Goal: Communication & Community: Answer question/provide support

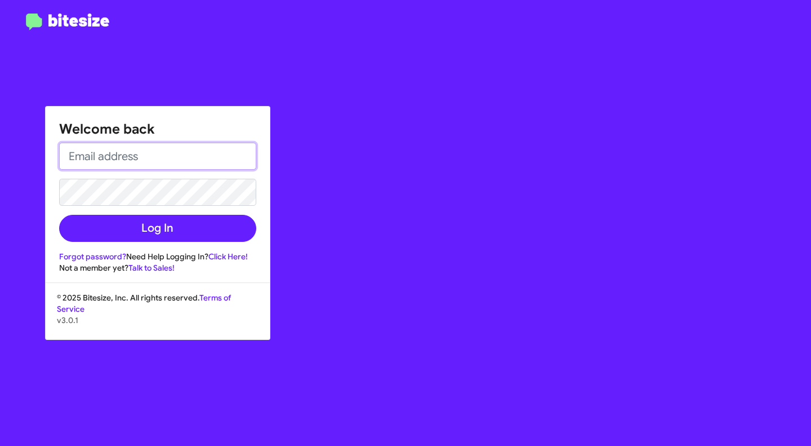
click at [155, 154] on input "email" at bounding box center [157, 156] width 197 height 27
type input "P"
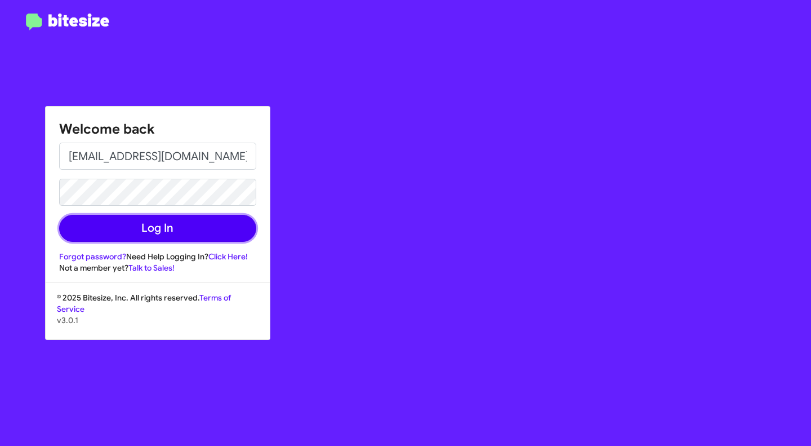
click at [158, 228] on button "Log In" at bounding box center [157, 228] width 197 height 27
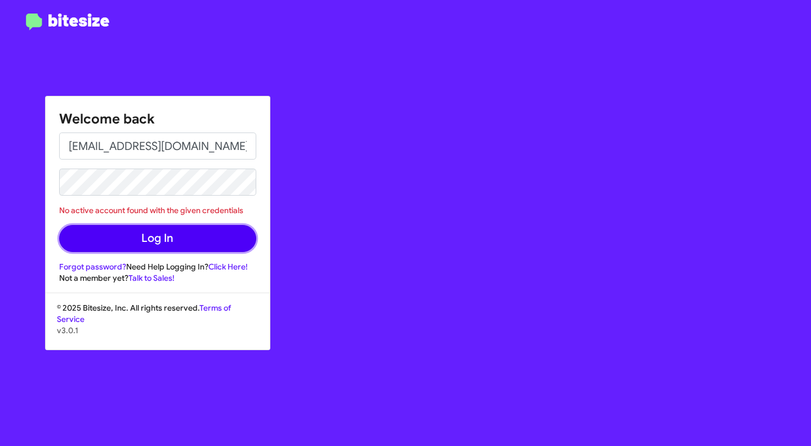
click at [175, 238] on button "Log In" at bounding box center [157, 238] width 197 height 27
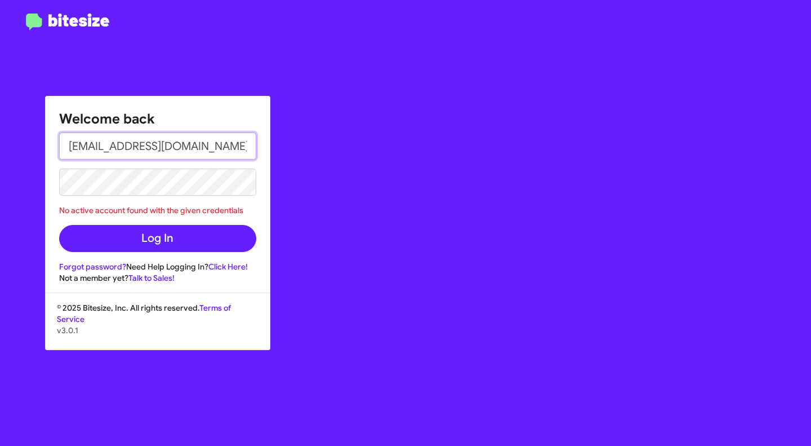
click at [122, 145] on input "[EMAIL_ADDRESS][DOMAIN_NAME]" at bounding box center [157, 145] width 197 height 27
type input "[EMAIL_ADDRESS][DOMAIN_NAME]"
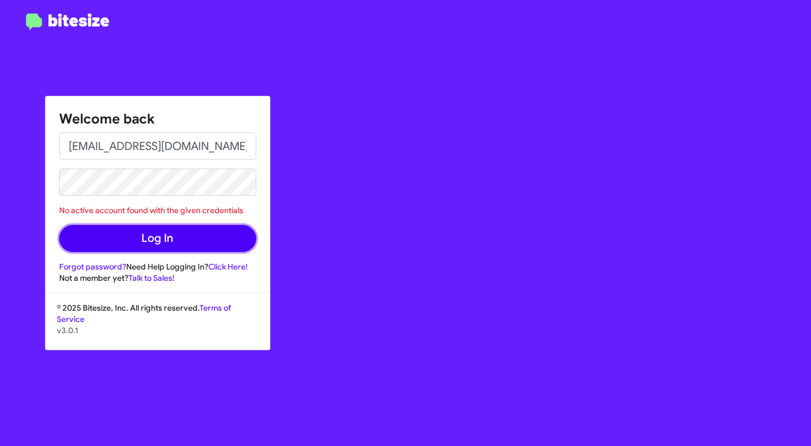
click at [170, 233] on button "Log In" at bounding box center [157, 238] width 197 height 27
click at [150, 239] on button "Log In" at bounding box center [157, 238] width 197 height 27
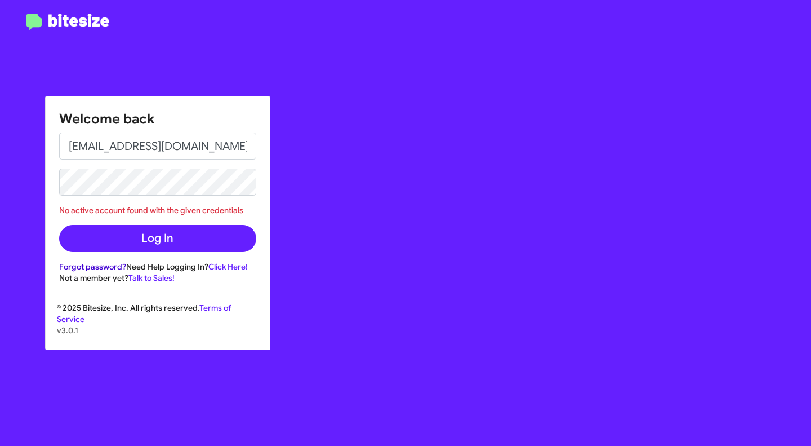
click at [105, 269] on link "Forgot password?" at bounding box center [92, 266] width 67 height 10
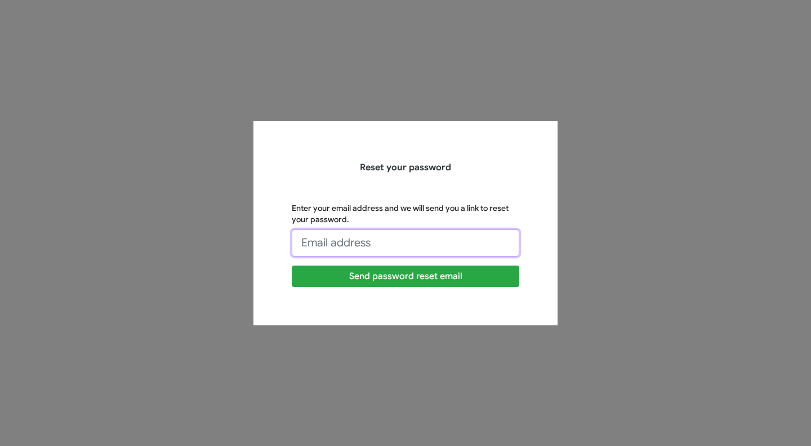
click at [352, 246] on input "Enter your email address and we will send you a link to reset your password." at bounding box center [406, 242] width 228 height 27
type input "[EMAIL_ADDRESS][DOMAIN_NAME]"
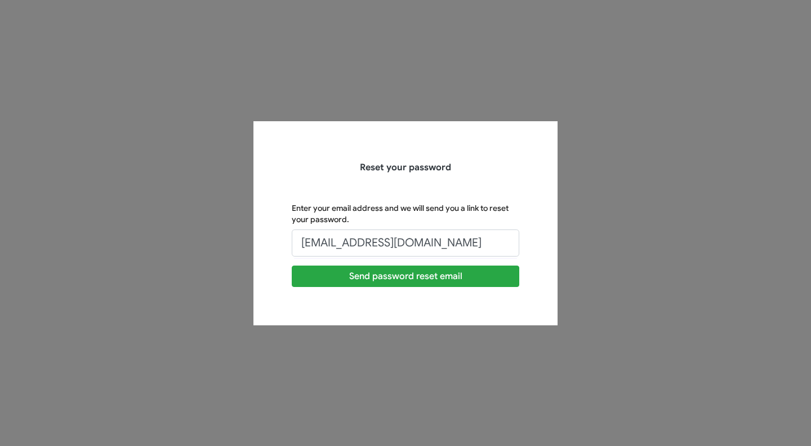
click at [331, 303] on div "Reset your password Enter your email address and we will send you a link to res…" at bounding box center [406, 223] width 304 height 204
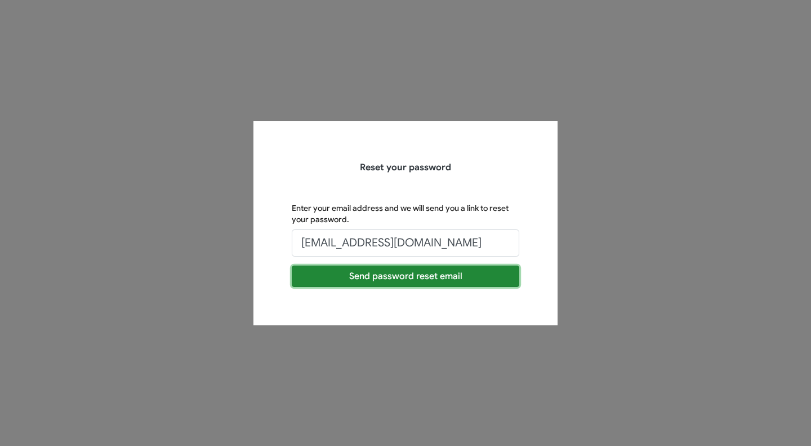
click at [390, 281] on button "Send password reset email" at bounding box center [406, 275] width 228 height 21
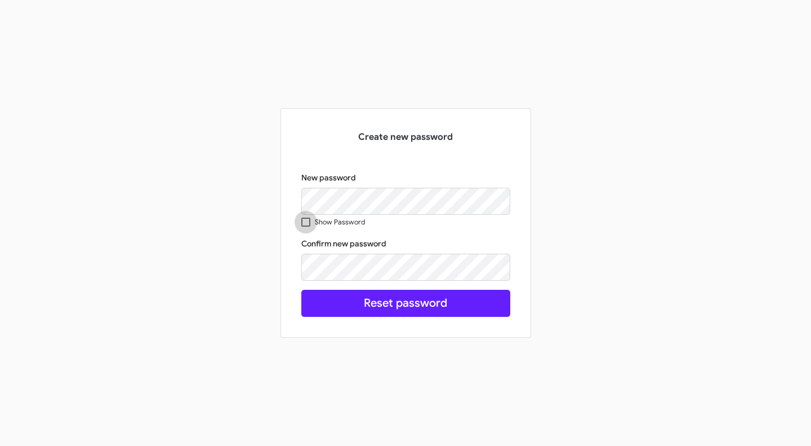
click at [306, 220] on span at bounding box center [305, 221] width 9 height 9
click at [306, 226] on input "Show Password" at bounding box center [305, 226] width 1 height 1
checkbox input "true"
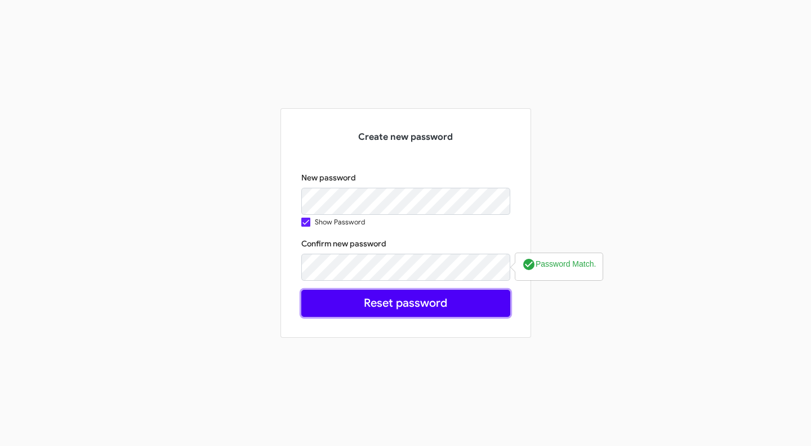
click at [396, 311] on button "Reset password" at bounding box center [405, 303] width 209 height 27
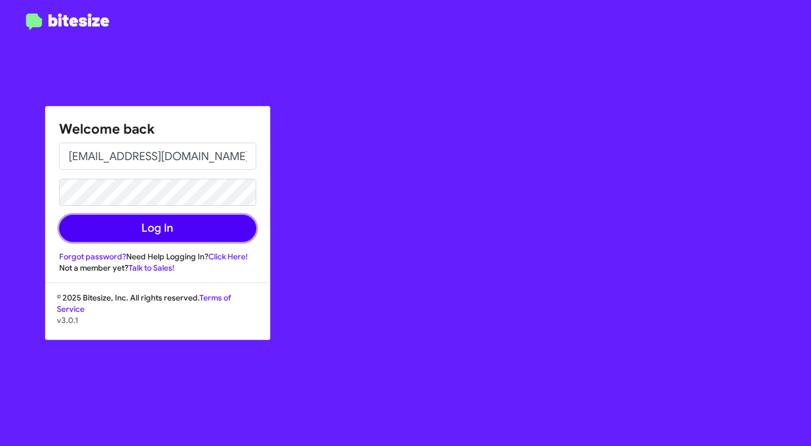
click at [174, 226] on button "Log In" at bounding box center [157, 228] width 197 height 27
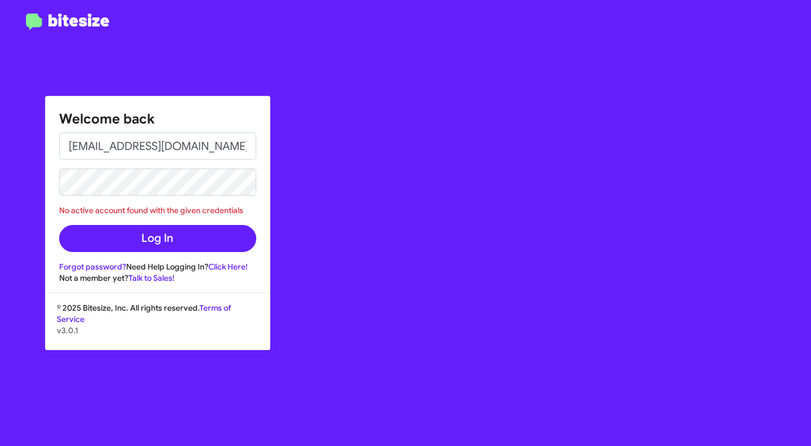
click at [50, 237] on div "Welcome back [EMAIL_ADDRESS][DOMAIN_NAME] No active account found with the give…" at bounding box center [158, 189] width 224 height 187
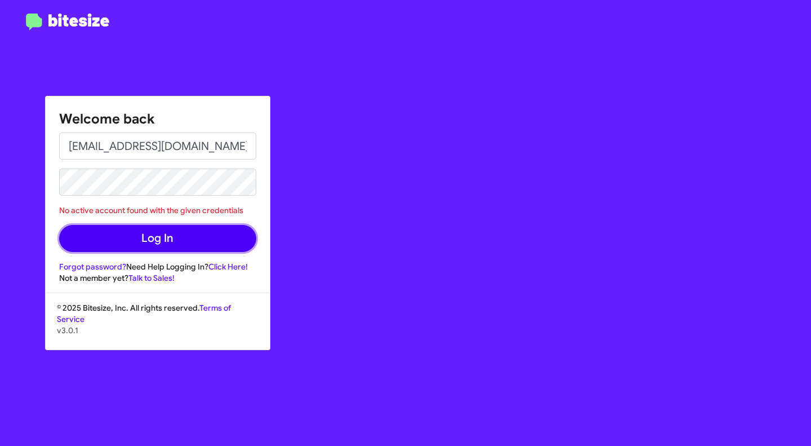
click at [75, 239] on button "Log In" at bounding box center [157, 238] width 197 height 27
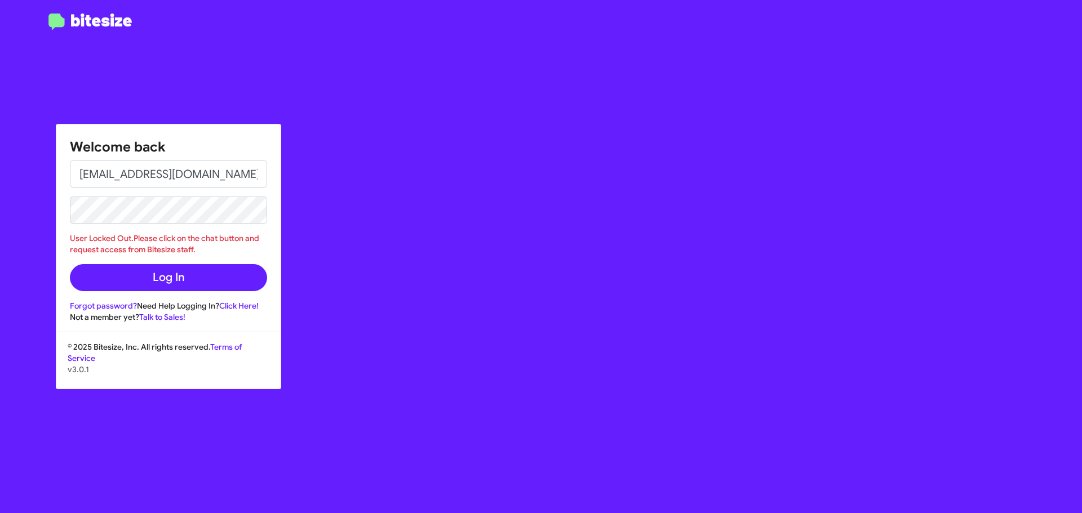
click at [473, 213] on div "Welcome back [EMAIL_ADDRESS][DOMAIN_NAME] User Locked Out.Please click on the c…" at bounding box center [630, 256] width 901 height 513
click at [338, 243] on div "Welcome back [EMAIL_ADDRESS][DOMAIN_NAME] User Locked Out.Please click on the c…" at bounding box center [630, 256] width 901 height 513
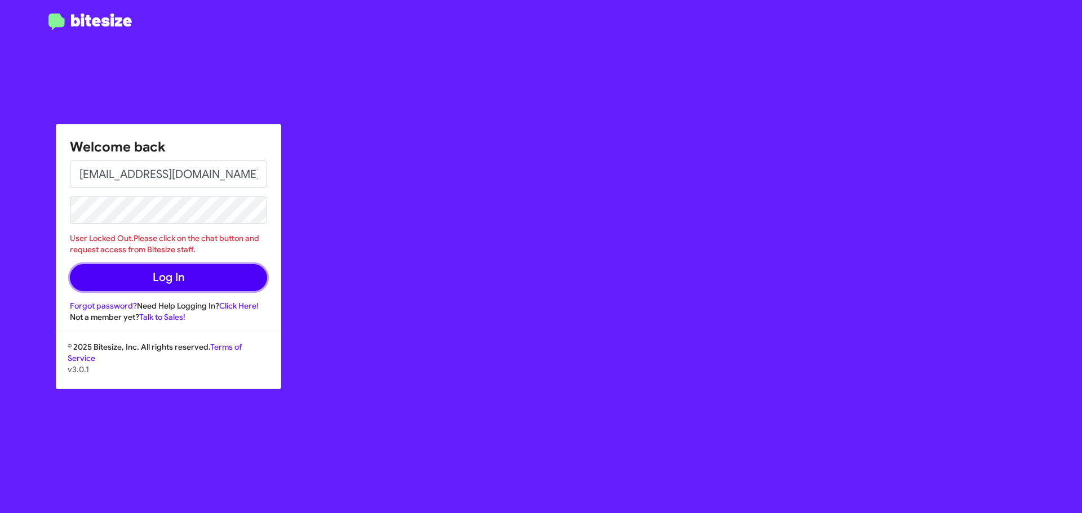
click at [95, 281] on button "Log In" at bounding box center [168, 277] width 197 height 27
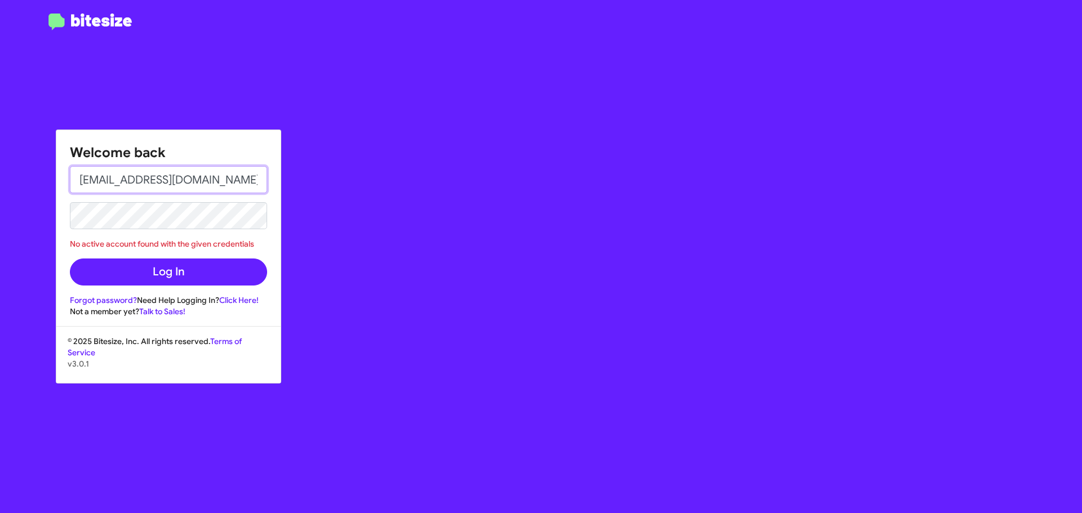
click at [132, 183] on input "[EMAIL_ADDRESS][DOMAIN_NAME]" at bounding box center [168, 179] width 197 height 27
click at [135, 181] on input "[EMAIL_ADDRESS][DOMAIN_NAME]" at bounding box center [168, 179] width 197 height 27
click at [86, 184] on input "[EMAIL_ADDRESS][DOMAIN_NAME]" at bounding box center [168, 179] width 197 height 27
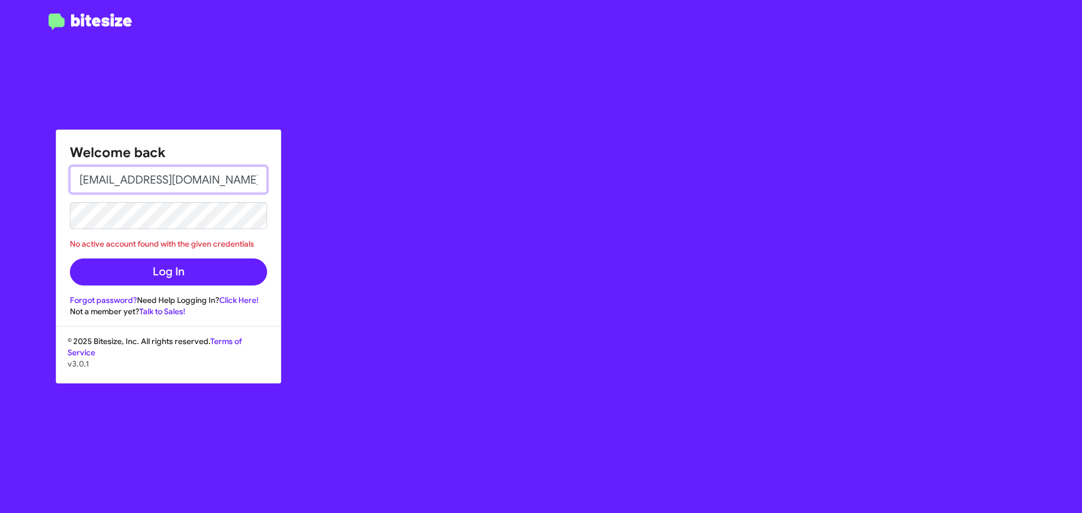
click at [113, 182] on input "[EMAIL_ADDRESS][DOMAIN_NAME]" at bounding box center [168, 179] width 197 height 27
type input "[EMAIL_ADDRESS][DOMAIN_NAME]"
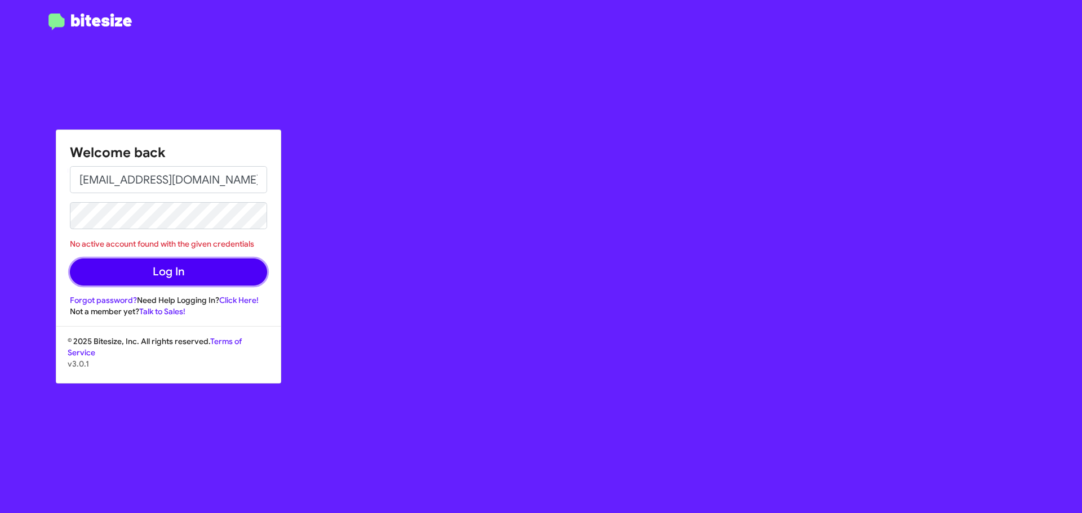
click at [99, 272] on button "Log In" at bounding box center [168, 272] width 197 height 27
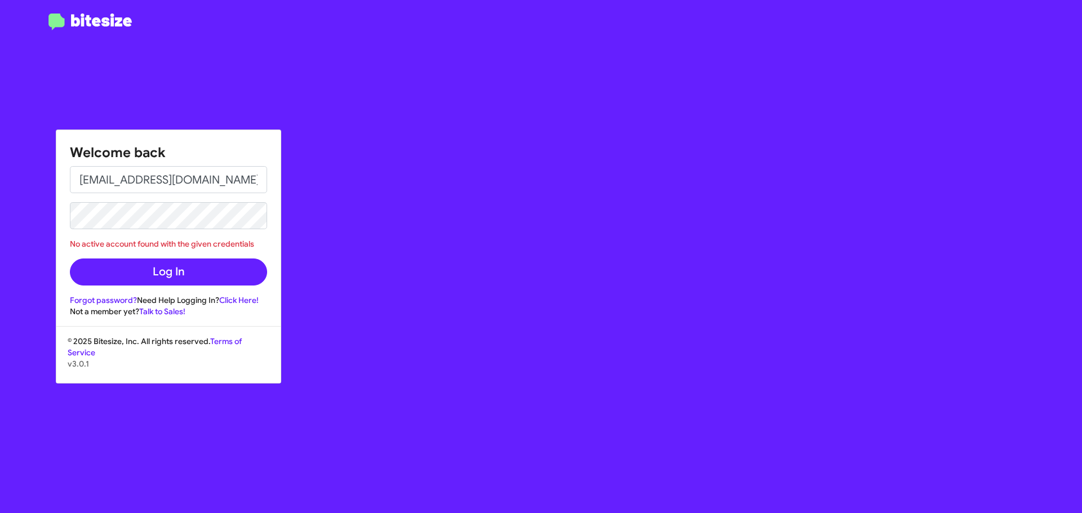
click at [172, 247] on div "No active account found with the given credentials" at bounding box center [168, 243] width 197 height 11
copy form "No active account found with the given credentials Log In"
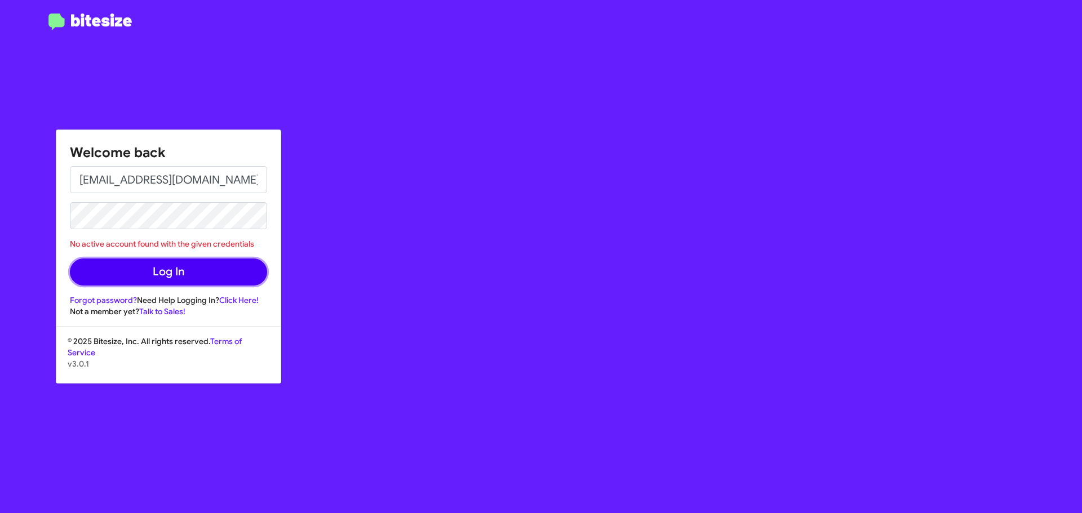
click at [100, 269] on button "Log In" at bounding box center [168, 272] width 197 height 27
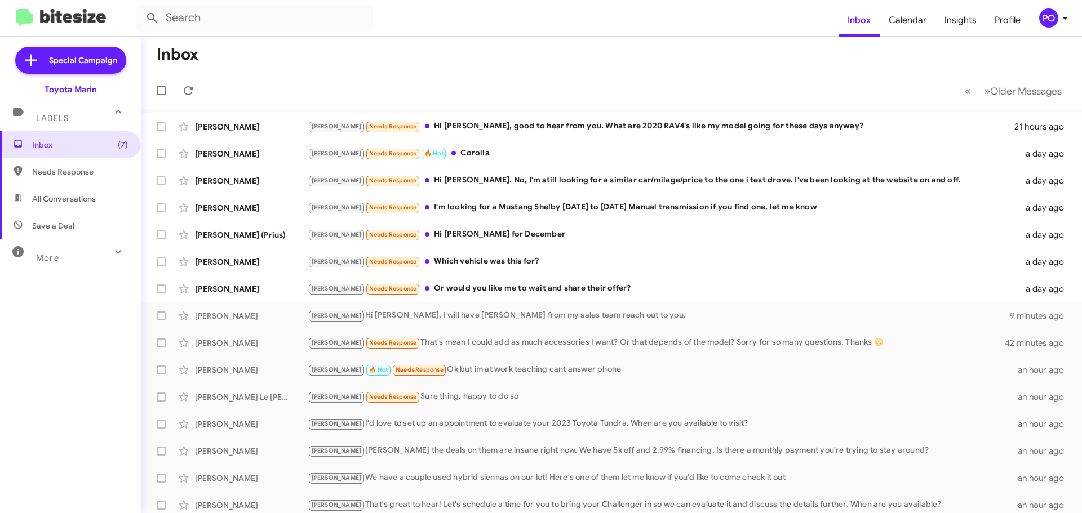
click at [501, 72] on mat-toolbar-row "Inbox" at bounding box center [611, 55] width 941 height 36
click at [455, 125] on div "[PERSON_NAME] Needs Response Hi [PERSON_NAME], good to hear from you. What are …" at bounding box center [668, 126] width 720 height 13
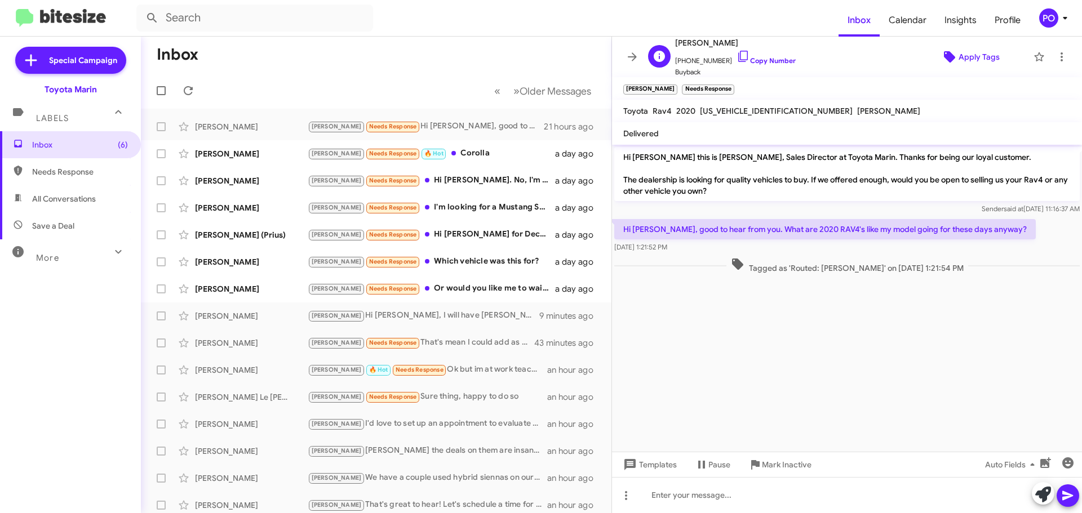
click at [811, 58] on span "Apply Tags" at bounding box center [978, 57] width 41 height 20
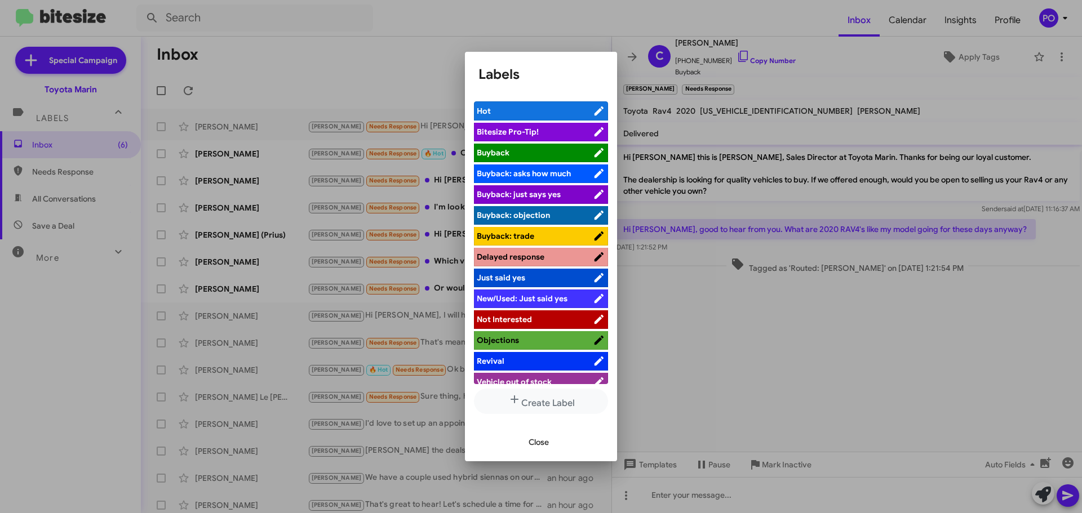
scroll to position [1, 0]
click at [526, 437] on button "Close" at bounding box center [538, 442] width 38 height 20
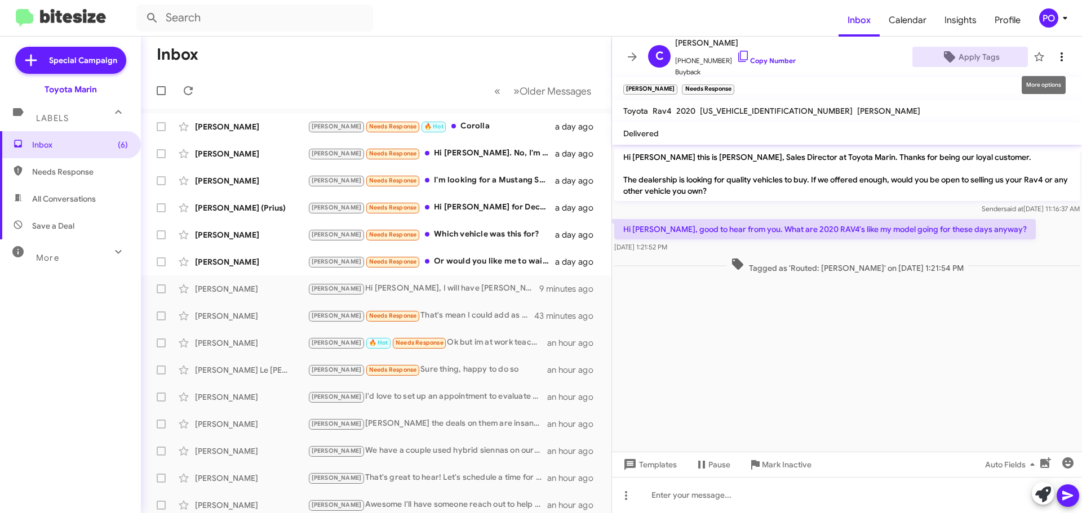
click at [811, 57] on icon at bounding box center [1062, 57] width 14 height 14
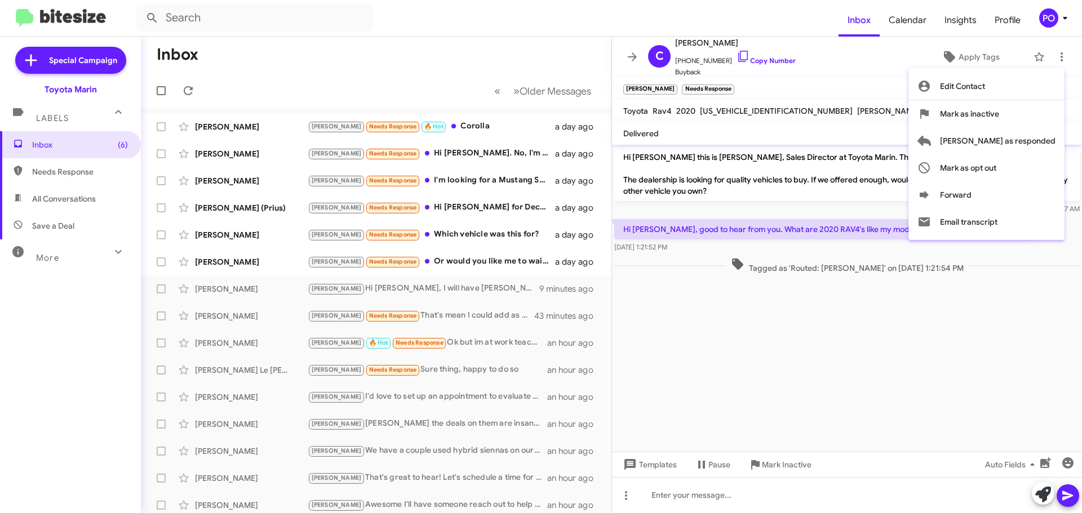
click at [780, 375] on div at bounding box center [541, 256] width 1082 height 513
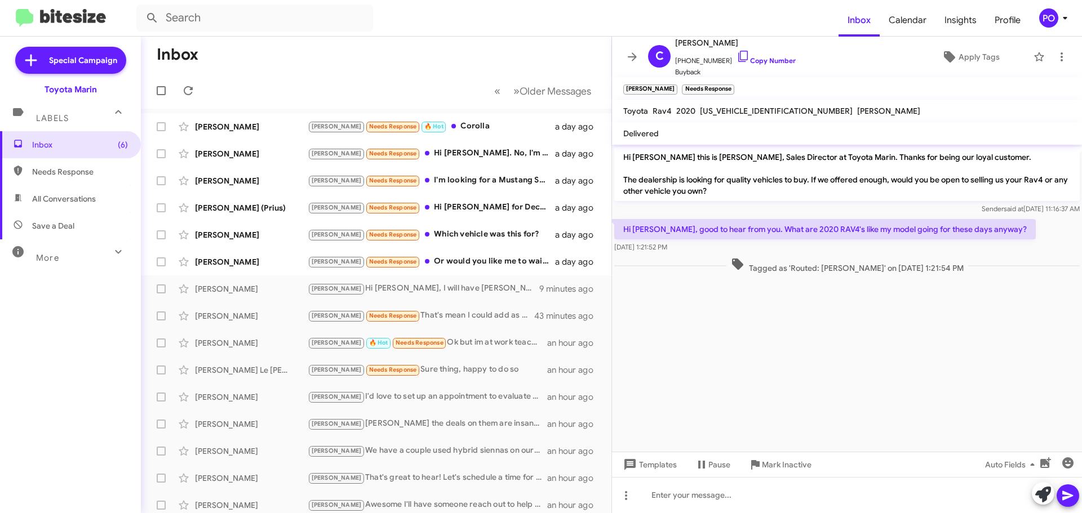
click at [706, 377] on cdk-virtual-scroll-viewport "Hi [PERSON_NAME] this is [PERSON_NAME], Sales Director at Toyota Marin. Thanks …" at bounding box center [847, 298] width 470 height 307
click at [736, 55] on icon at bounding box center [743, 57] width 14 height 14
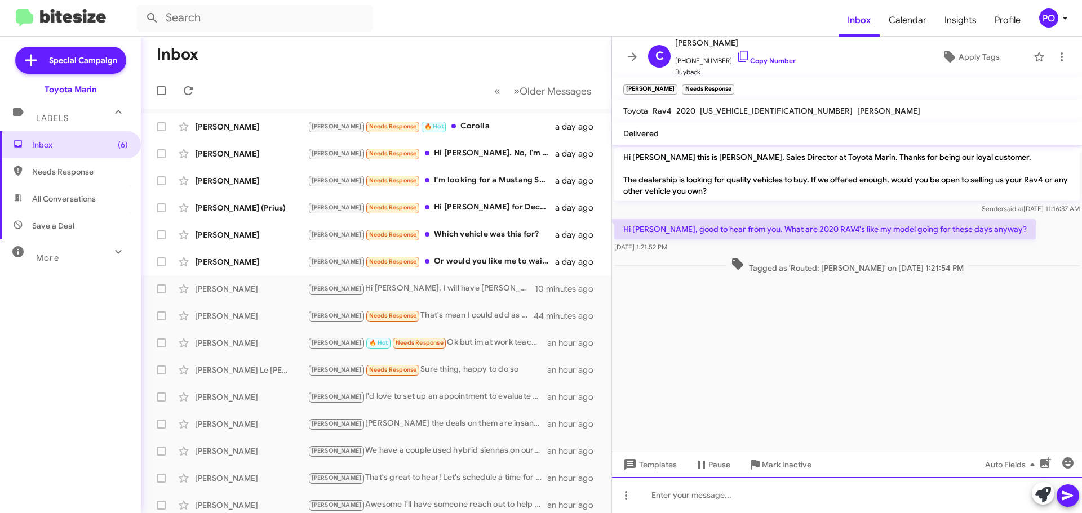
click at [695, 445] on div at bounding box center [847, 495] width 470 height 36
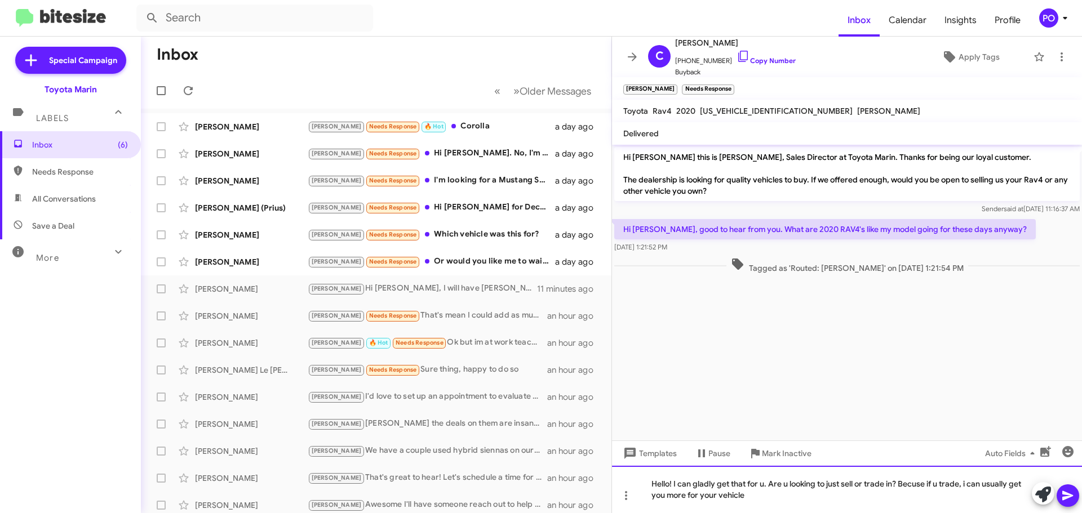
click at [811, 445] on div "Hello! I can gladly get that for u. Are u looking to just sell or trade in? Bec…" at bounding box center [847, 489] width 470 height 47
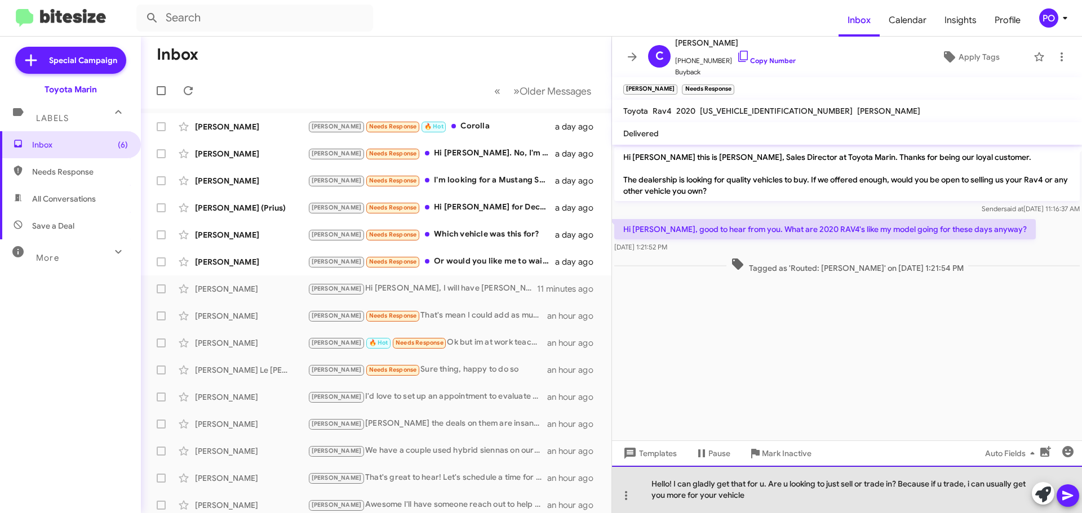
click at [758, 445] on div "Hello! I can gladly get that for u. Are u looking to just sell or trade in? Bec…" at bounding box center [847, 489] width 470 height 47
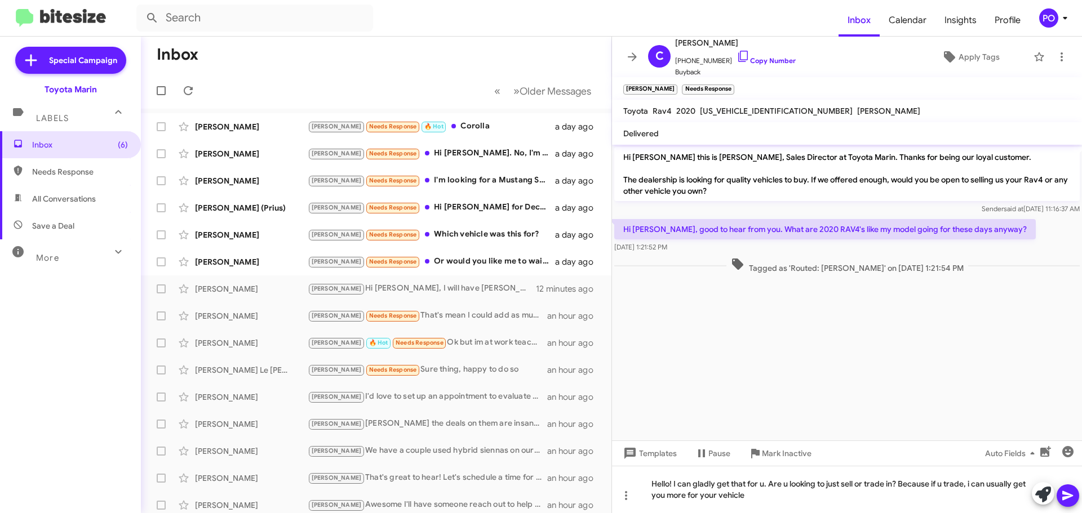
click at [811, 445] on icon at bounding box center [1068, 496] width 14 height 14
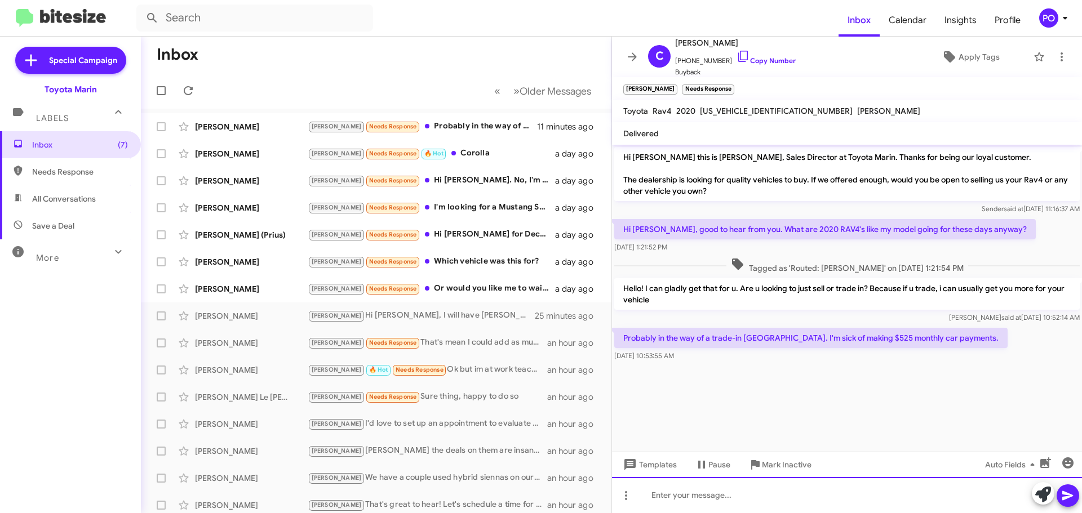
click at [682, 445] on div at bounding box center [847, 495] width 470 height 36
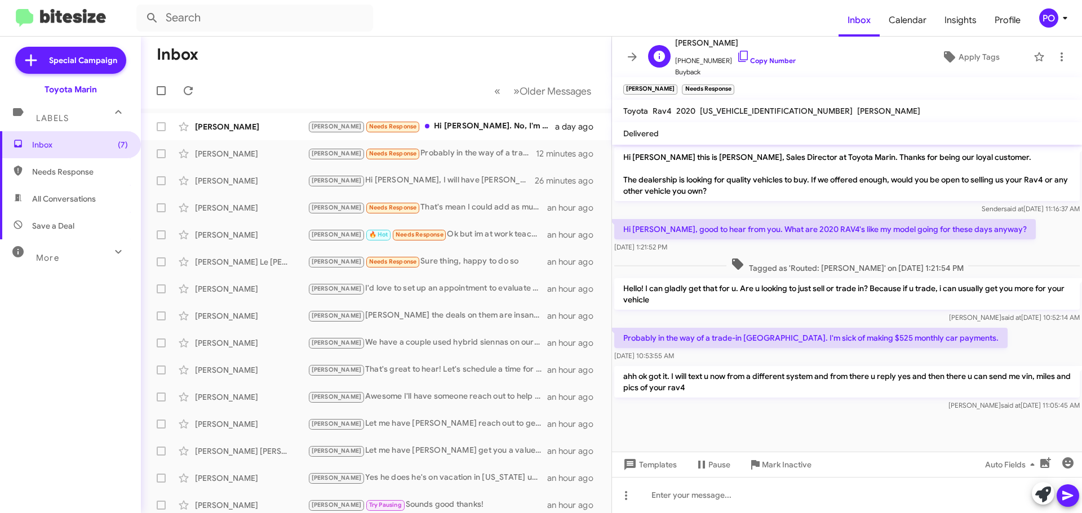
click at [777, 56] on span "[PHONE_NUMBER] Copy Number" at bounding box center [735, 58] width 121 height 17
click at [736, 56] on icon at bounding box center [743, 57] width 14 height 14
click at [377, 30] on form at bounding box center [487, 18] width 702 height 27
click at [632, 58] on icon at bounding box center [632, 57] width 14 height 14
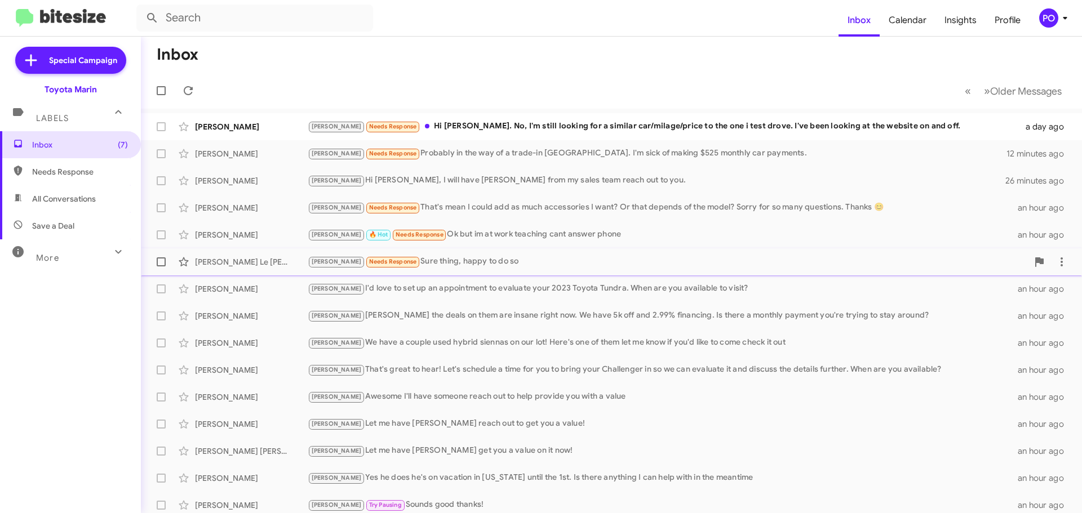
click at [444, 264] on div "[PERSON_NAME] Needs Response Sure thing, happy to do so" at bounding box center [668, 261] width 720 height 13
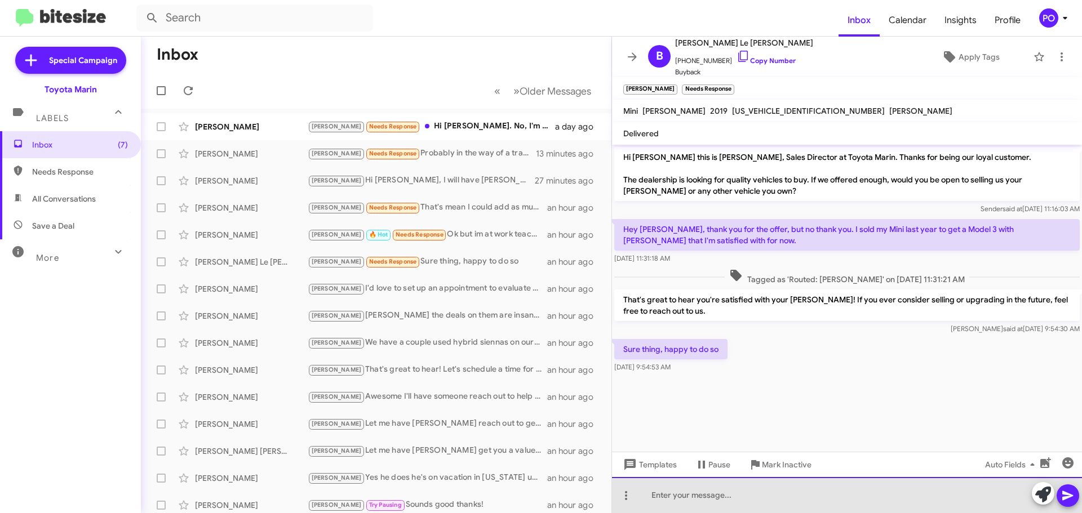
click at [745, 445] on div at bounding box center [847, 495] width 470 height 36
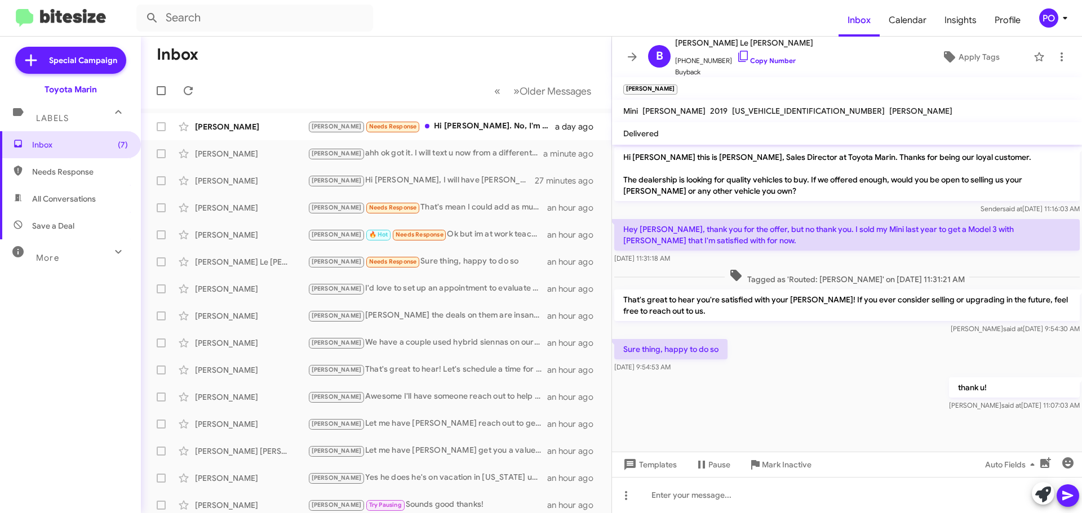
click at [398, 72] on mat-toolbar-row "Inbox" at bounding box center [376, 55] width 470 height 36
click at [637, 54] on icon at bounding box center [632, 57] width 14 height 14
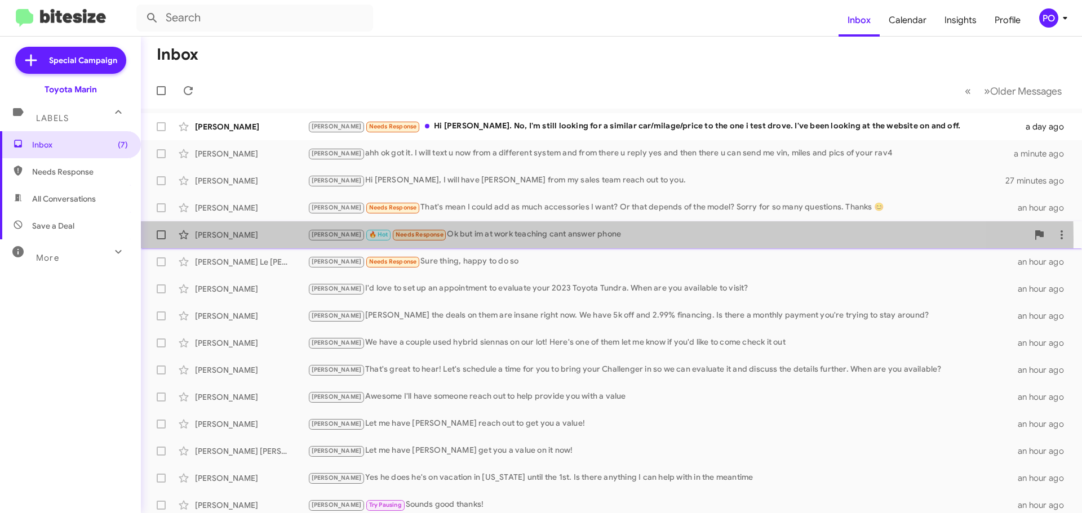
click at [457, 239] on div "[PERSON_NAME] 🔥 Hot Needs Response Ok but im at work teaching cant answer phone" at bounding box center [668, 234] width 720 height 13
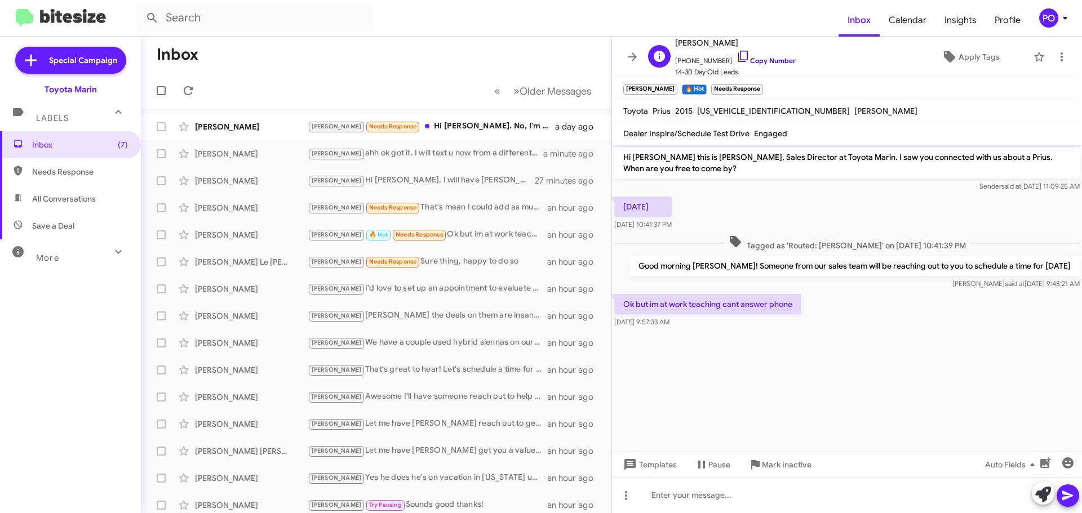
click at [736, 57] on icon at bounding box center [743, 57] width 14 height 14
click at [367, 46] on mat-toolbar-row "Inbox" at bounding box center [376, 55] width 470 height 36
click at [629, 60] on icon at bounding box center [632, 57] width 14 height 14
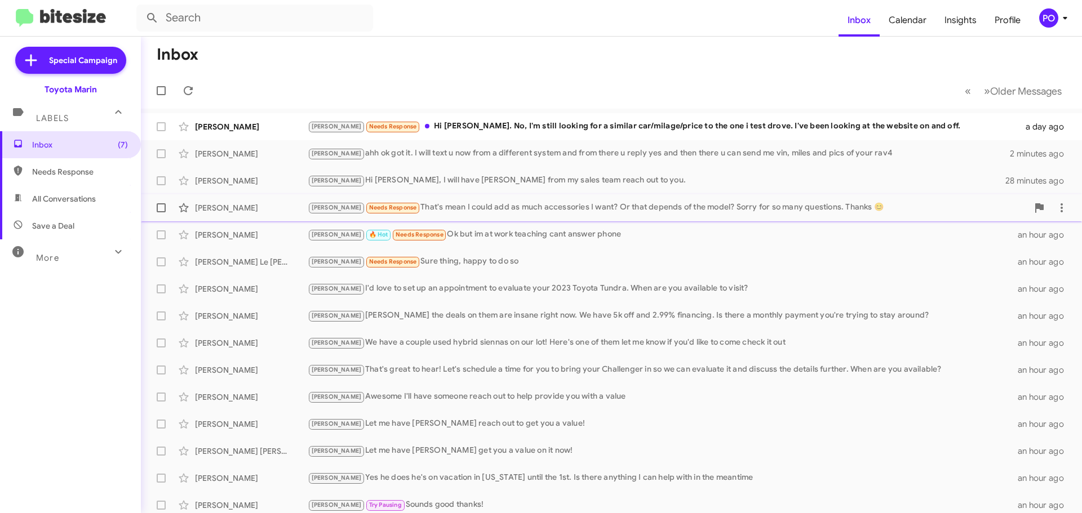
click at [454, 208] on div "[PERSON_NAME] Needs Response That's mean I could add as much accessories I want…" at bounding box center [668, 207] width 720 height 13
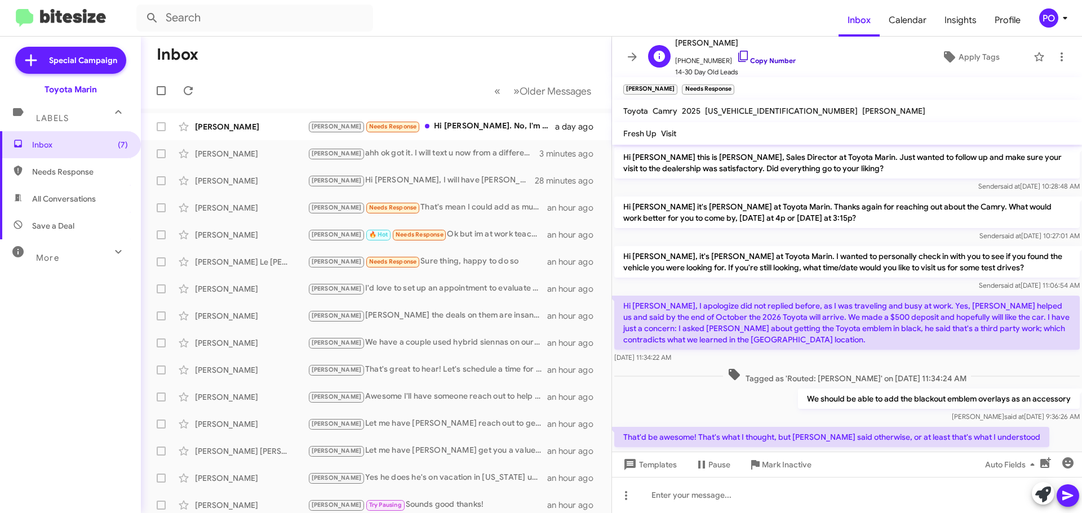
click at [758, 57] on link "Copy Number" at bounding box center [765, 60] width 59 height 8
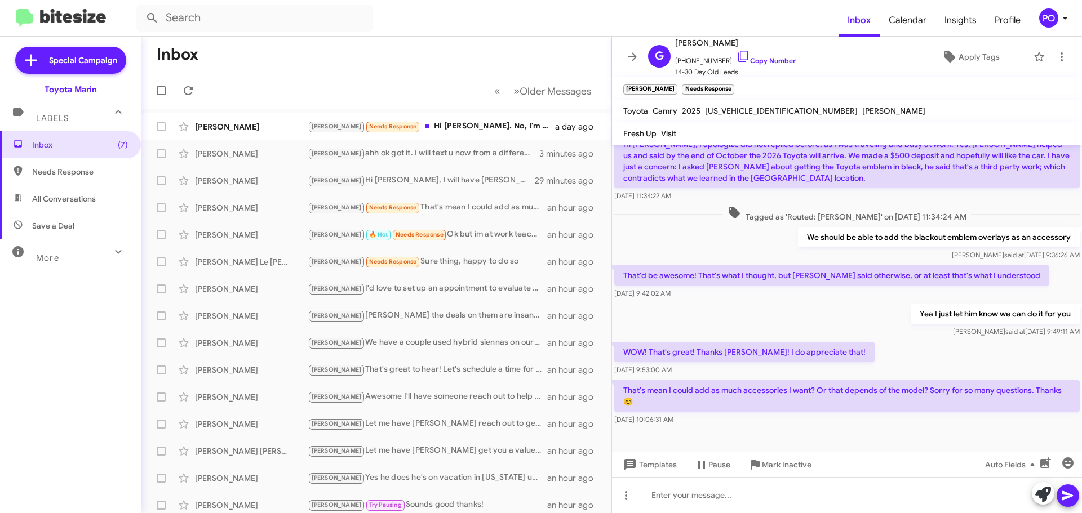
scroll to position [166, 0]
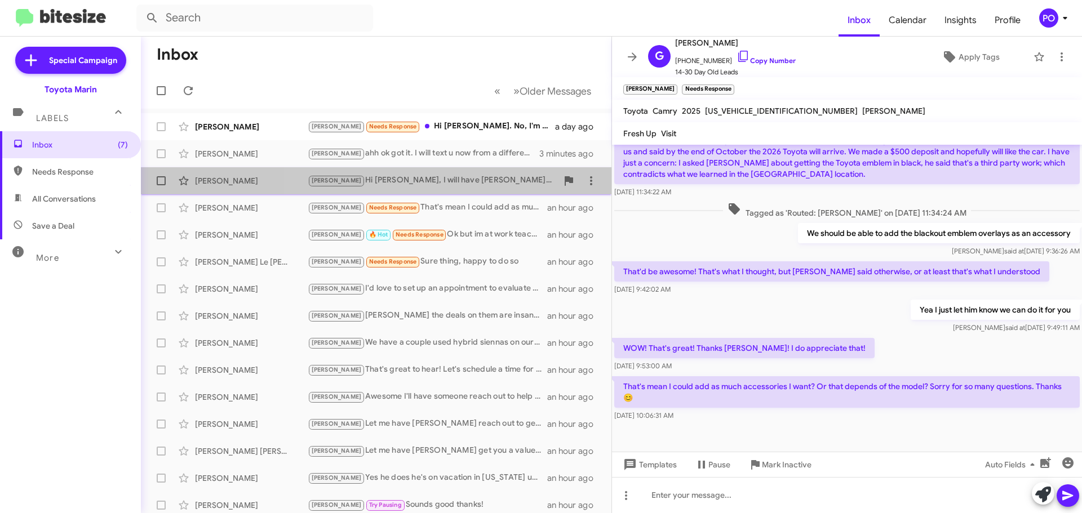
click at [437, 181] on div "[PERSON_NAME] Hi [PERSON_NAME], I will have [PERSON_NAME] from my sales team re…" at bounding box center [433, 180] width 250 height 13
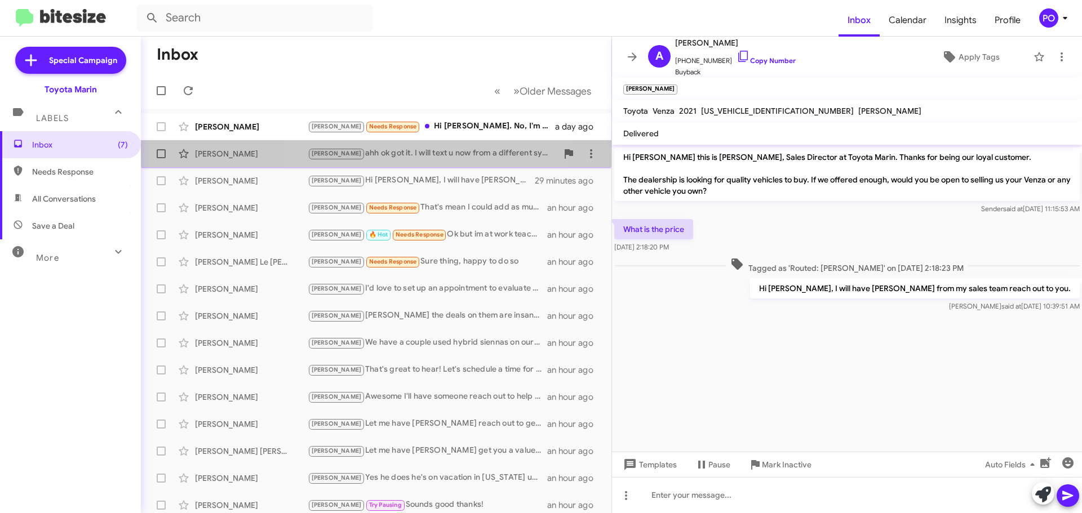
click at [413, 155] on div "[PERSON_NAME] ok got it. I will text u now from a different system and from the…" at bounding box center [433, 153] width 250 height 13
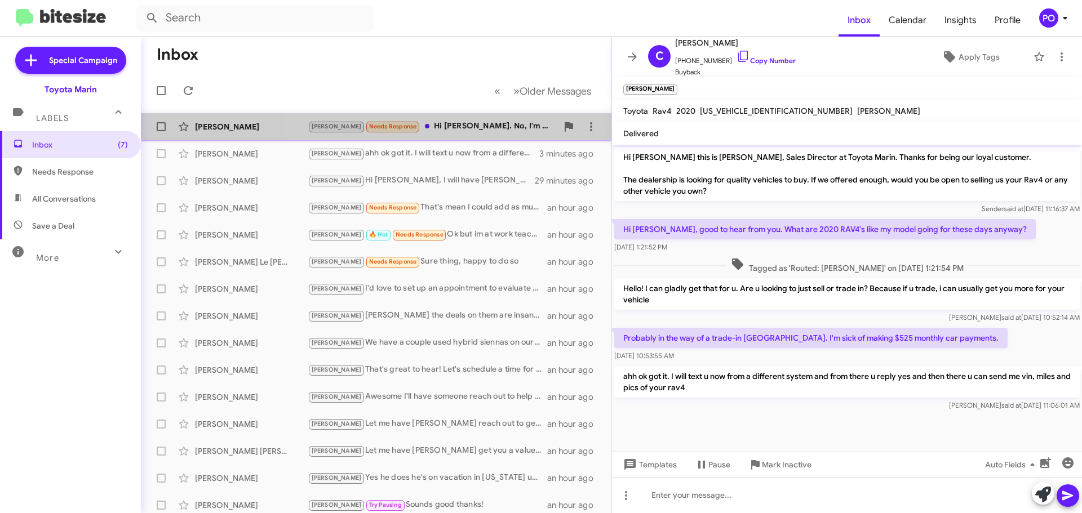
click at [482, 128] on div "[PERSON_NAME] Needs Response Hi [PERSON_NAME]. No, I'm still looking for a simi…" at bounding box center [433, 126] width 250 height 13
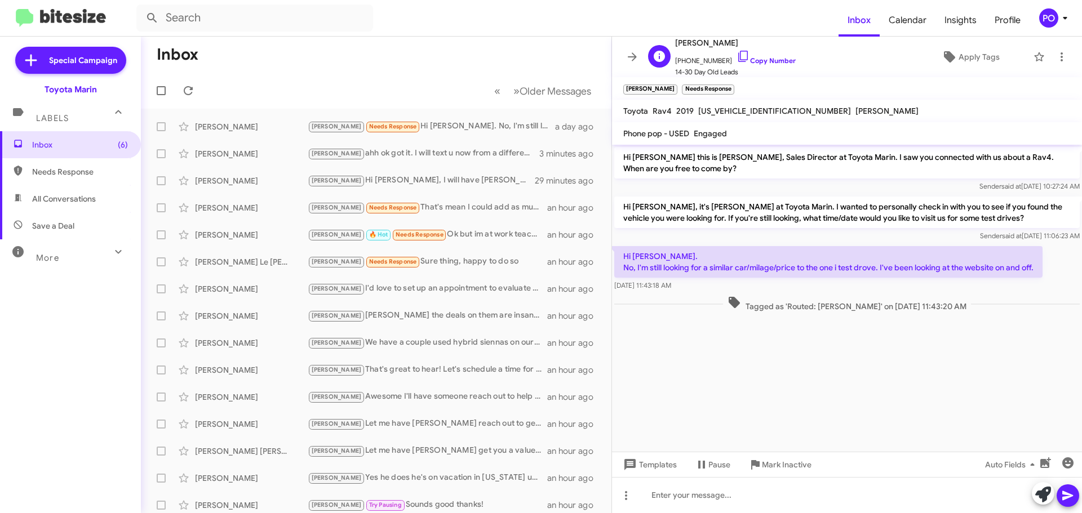
click at [750, 55] on span "[PHONE_NUMBER] Copy Number" at bounding box center [735, 58] width 121 height 17
click at [737, 56] on icon at bounding box center [743, 57] width 14 height 14
click at [629, 63] on icon at bounding box center [632, 57] width 14 height 14
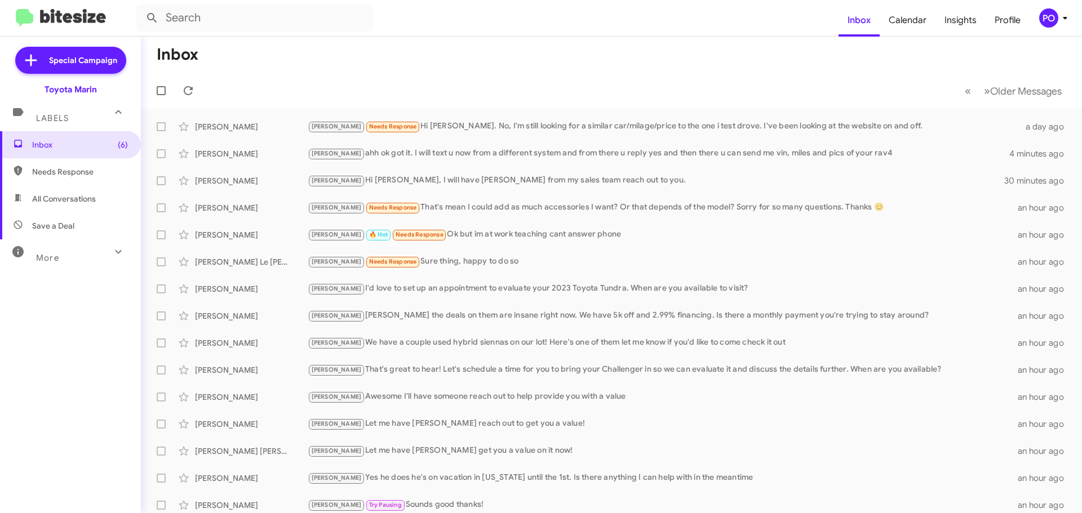
click at [504, 34] on mat-toolbar "Inbox Calendar Insights Profile [PERSON_NAME]" at bounding box center [541, 18] width 1082 height 36
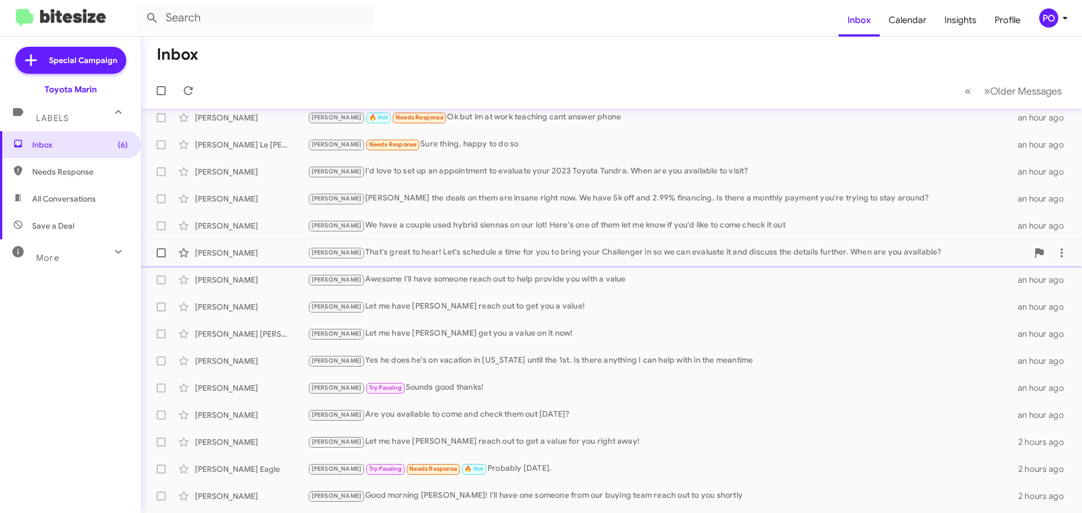
scroll to position [141, 0]
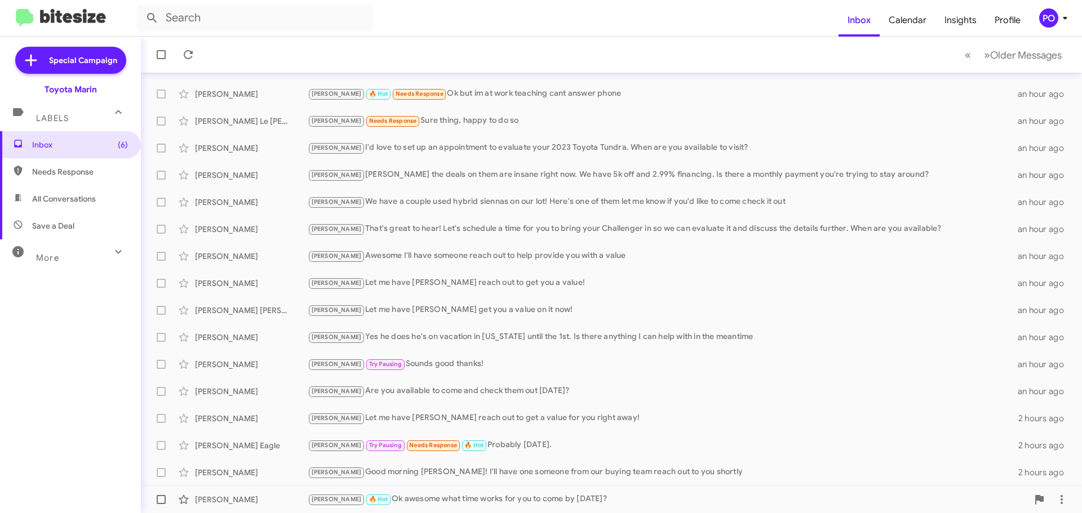
click at [419, 445] on div "[PERSON_NAME] 🔥 Hot Ok awesome what time works for you to come by [DATE]?" at bounding box center [668, 499] width 720 height 13
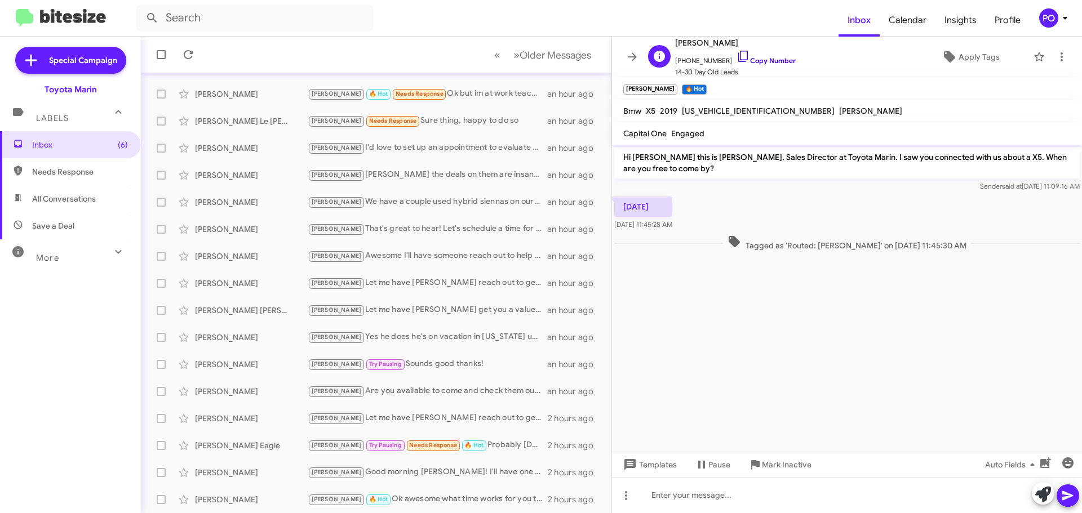
click at [736, 54] on icon at bounding box center [743, 57] width 14 height 14
click at [414, 24] on form at bounding box center [487, 18] width 702 height 27
click at [633, 54] on icon at bounding box center [632, 56] width 9 height 8
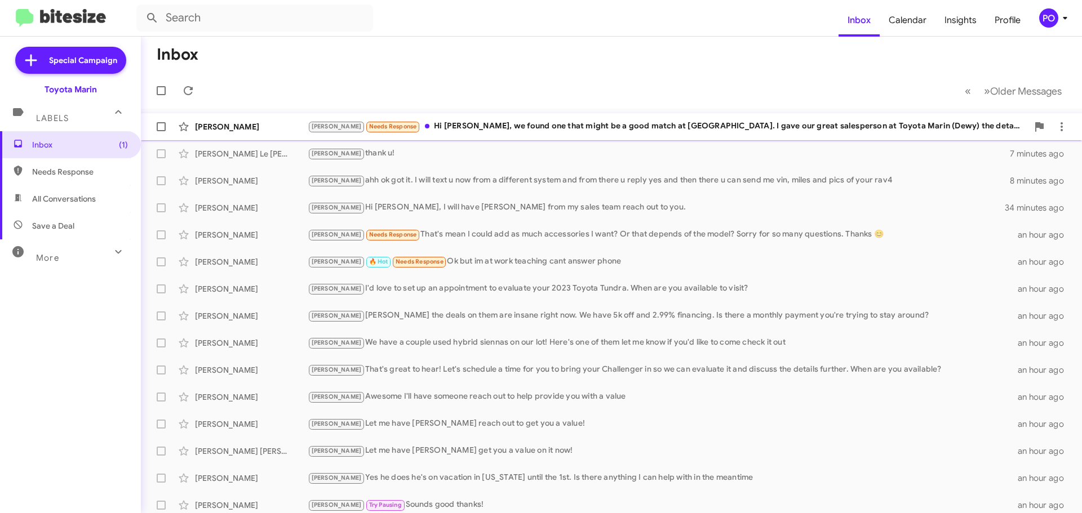
click at [488, 130] on div "[PERSON_NAME] Needs Response Hi [PERSON_NAME], we found one that might be a goo…" at bounding box center [668, 126] width 720 height 13
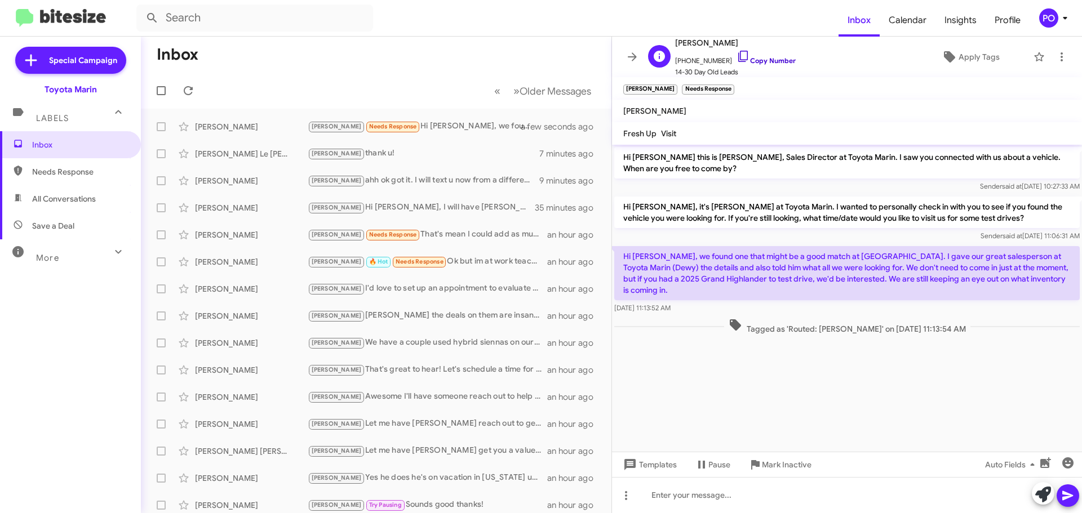
click at [736, 57] on icon at bounding box center [743, 57] width 14 height 14
click at [340, 45] on mat-toolbar-row "Inbox" at bounding box center [376, 55] width 470 height 36
click at [436, 183] on div "[PERSON_NAME] ok got it. I will text u now from a different system and from the…" at bounding box center [433, 180] width 250 height 13
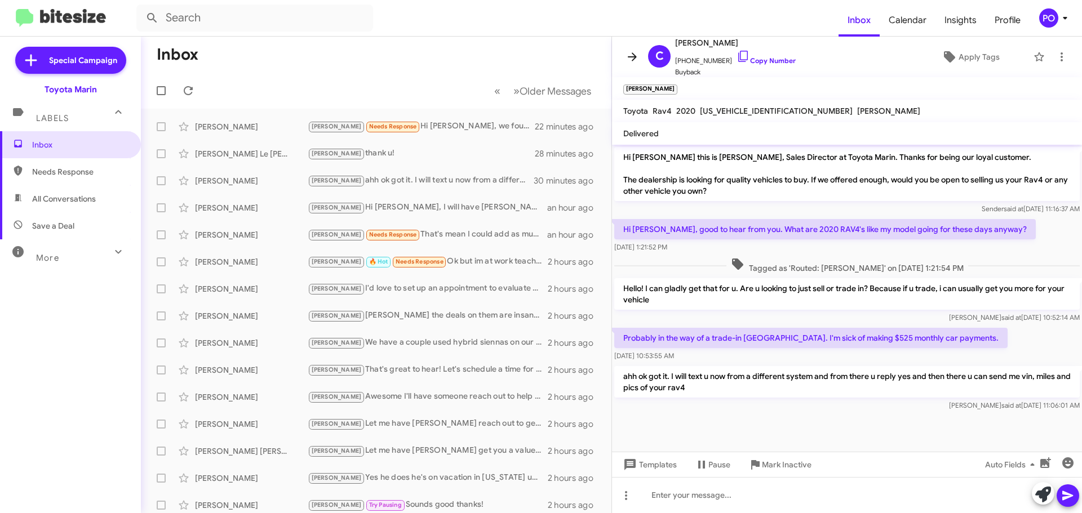
click at [634, 57] on icon at bounding box center [632, 56] width 9 height 8
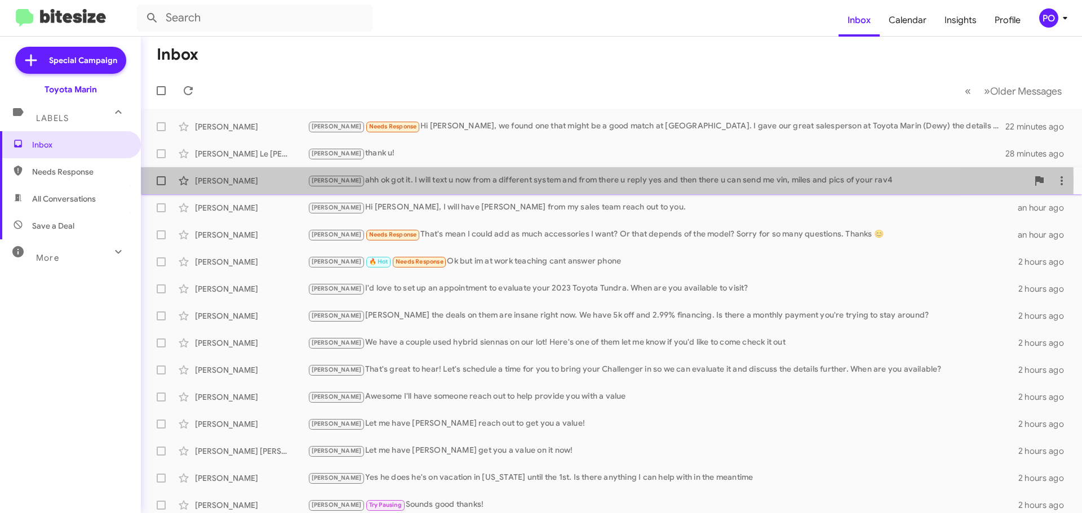
click at [374, 180] on div "[PERSON_NAME] ok got it. I will text u now from a different system and from the…" at bounding box center [668, 180] width 720 height 13
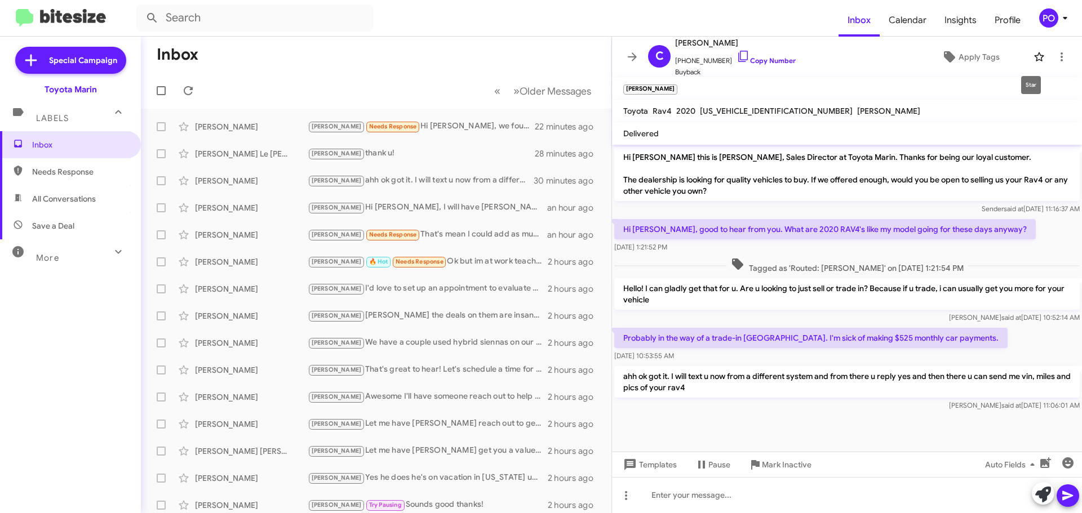
click at [811, 58] on icon at bounding box center [1039, 57] width 14 height 14
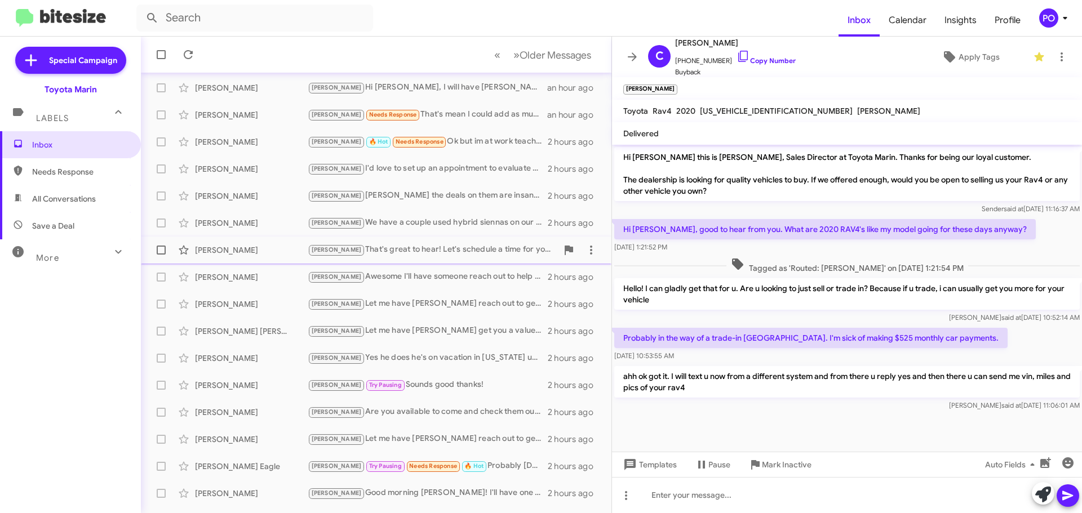
scroll to position [121, 0]
click at [410, 386] on div "[PERSON_NAME] Pausing Sounds good thanks!" at bounding box center [433, 384] width 250 height 13
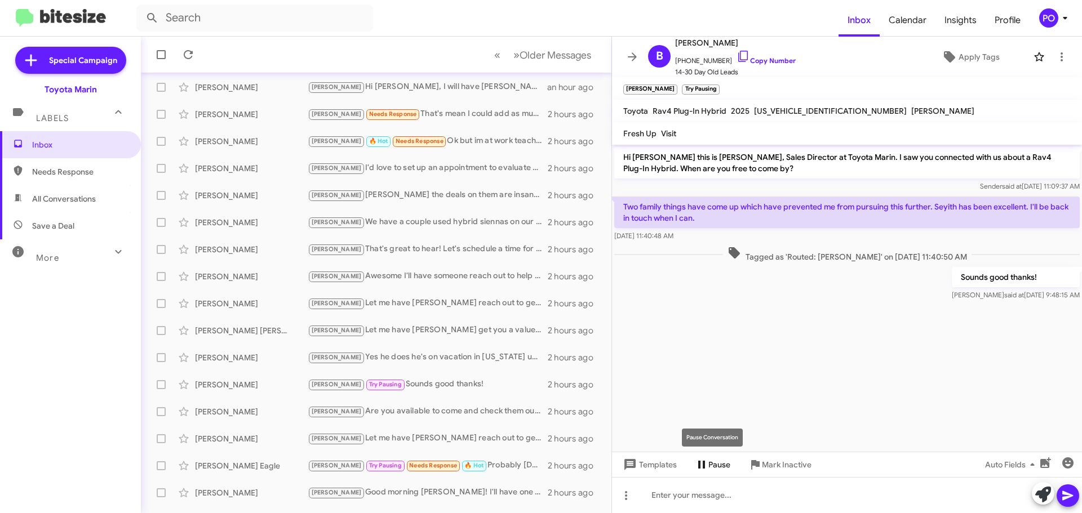
click at [703, 445] on icon at bounding box center [701, 465] width 7 height 8
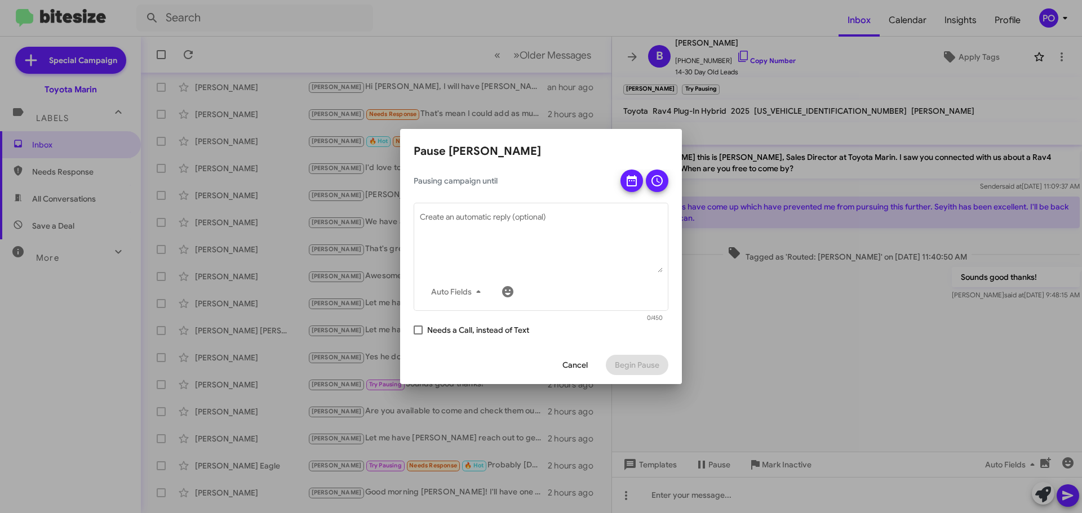
click at [583, 366] on span "Cancel" at bounding box center [574, 365] width 25 height 20
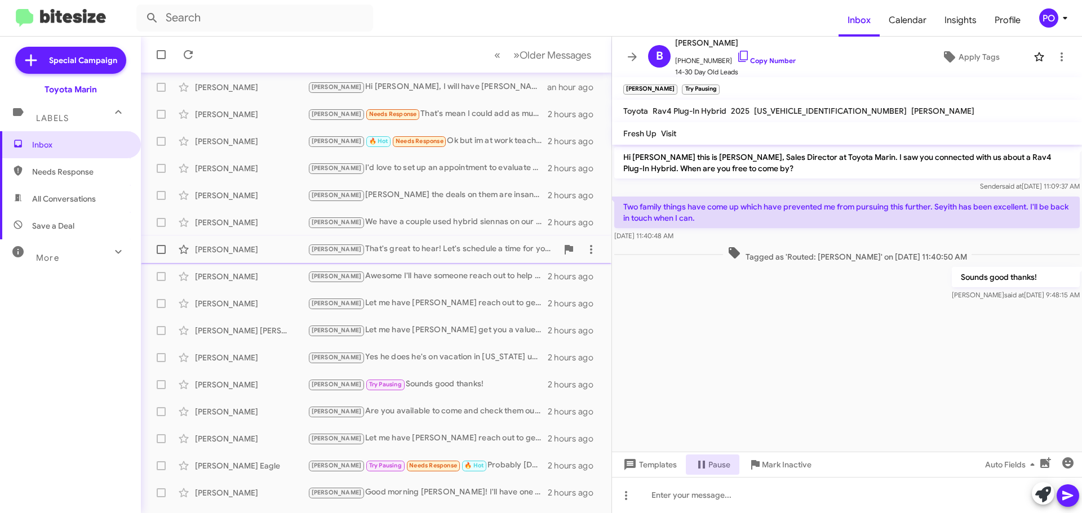
scroll to position [141, 0]
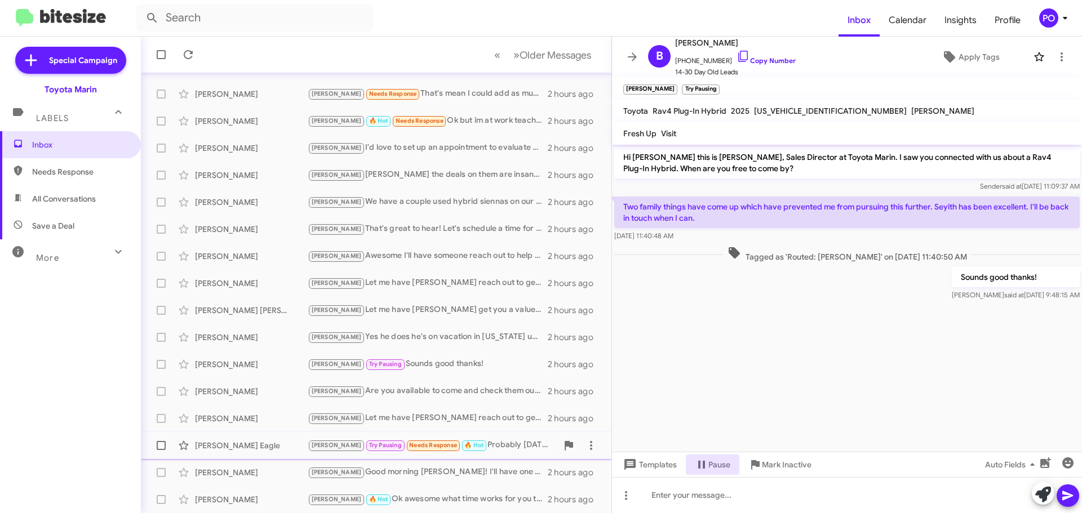
click at [485, 442] on div "[PERSON_NAME] Pausing Needs Response 🔥 Hot Probably [DATE]." at bounding box center [433, 445] width 250 height 13
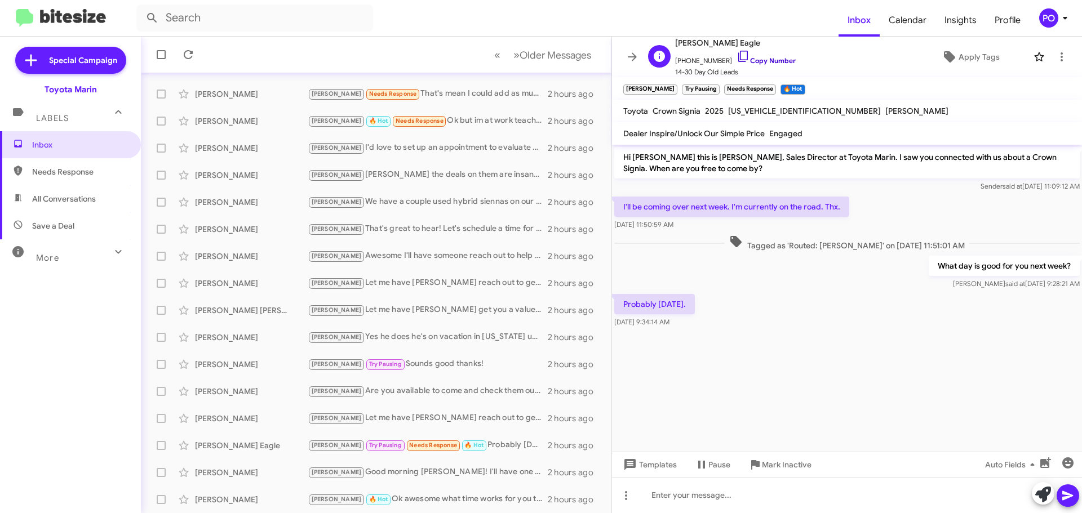
click at [736, 54] on icon at bounding box center [743, 57] width 14 height 14
